Goal: Find specific page/section: Find specific page/section

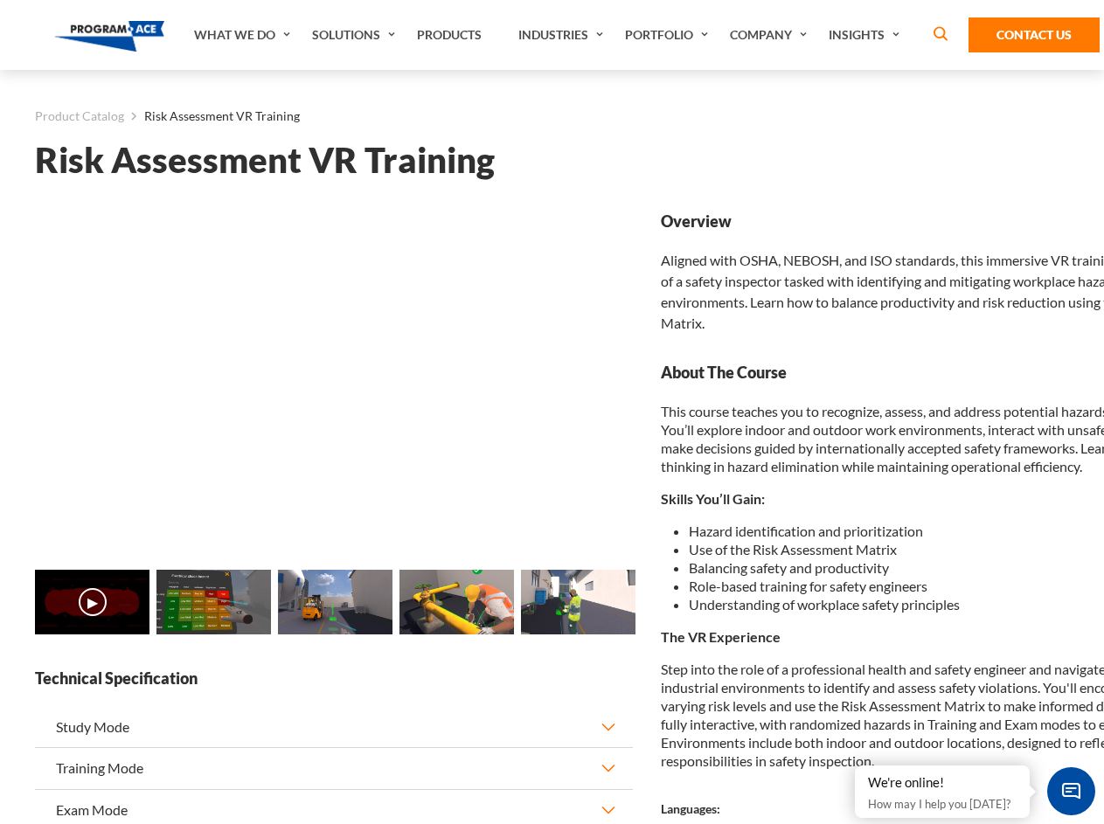
click at [356, 35] on link "Solutions" at bounding box center [355, 35] width 105 height 70
click at [0, 0] on div "AI & Computer Vision Solutions Computer Vision Quality Control AI tools for fas…" at bounding box center [0, 0] width 0 height 0
click at [0, 0] on div "AI & Computer Vision Solutions Virtual Training Solutions Virtual Tour Solution…" at bounding box center [0, 0] width 0 height 0
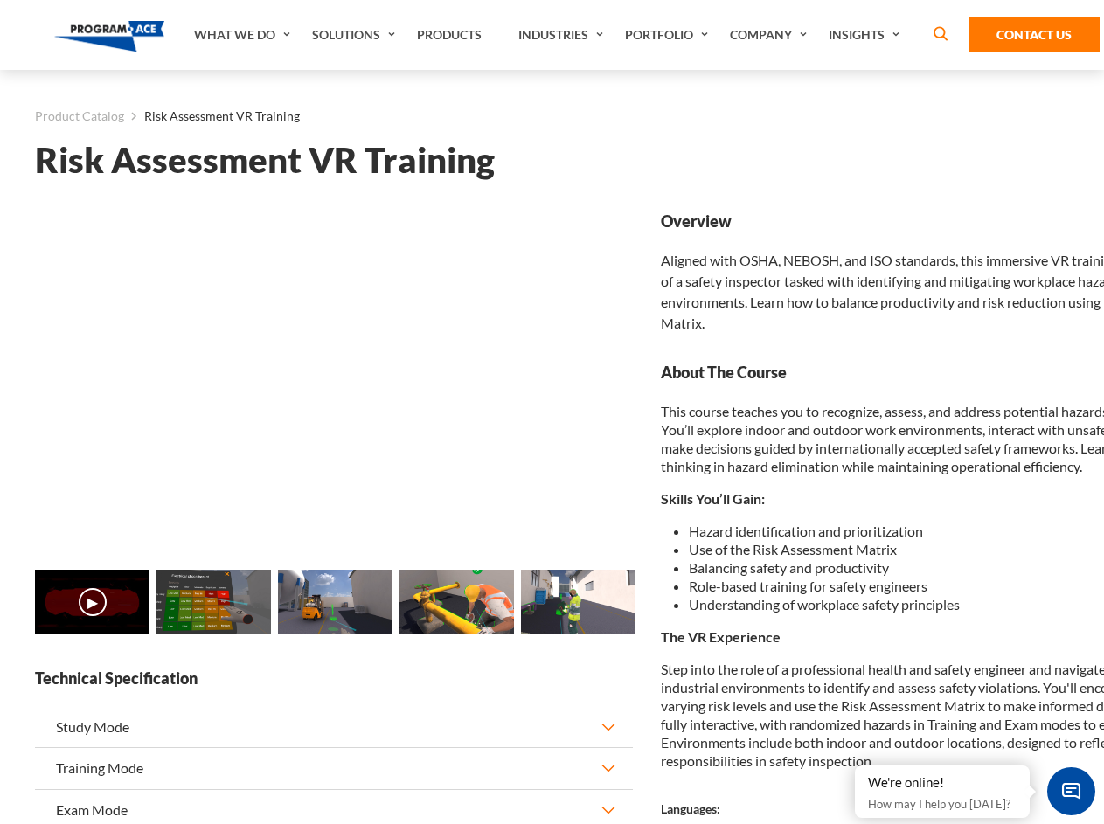
click at [0, 0] on div "AI & Computer Vision Solutions Virtual Training Solutions Virtual Tour Solution…" at bounding box center [0, 0] width 0 height 0
click at [0, 0] on div "AI & Computer Vision Solutions Computer Vision Quality Control AI tools for fas…" at bounding box center [0, 0] width 0 height 0
